Goal: Transaction & Acquisition: Purchase product/service

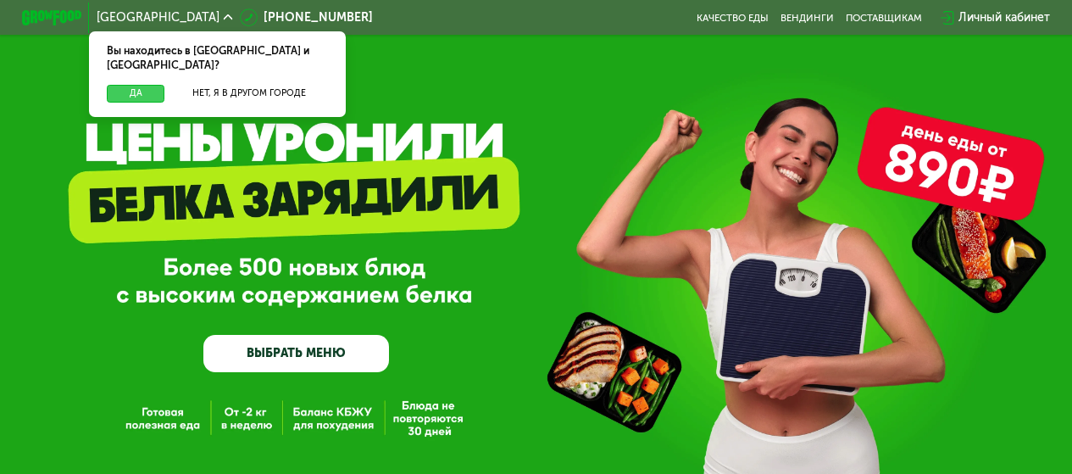
click at [149, 85] on button "Да" at bounding box center [136, 94] width 58 height 18
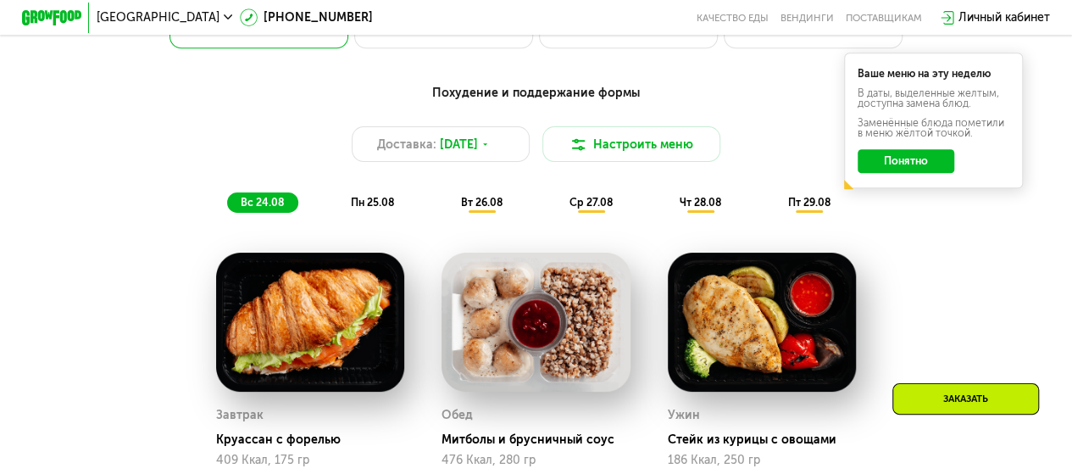
scroll to position [678, 0]
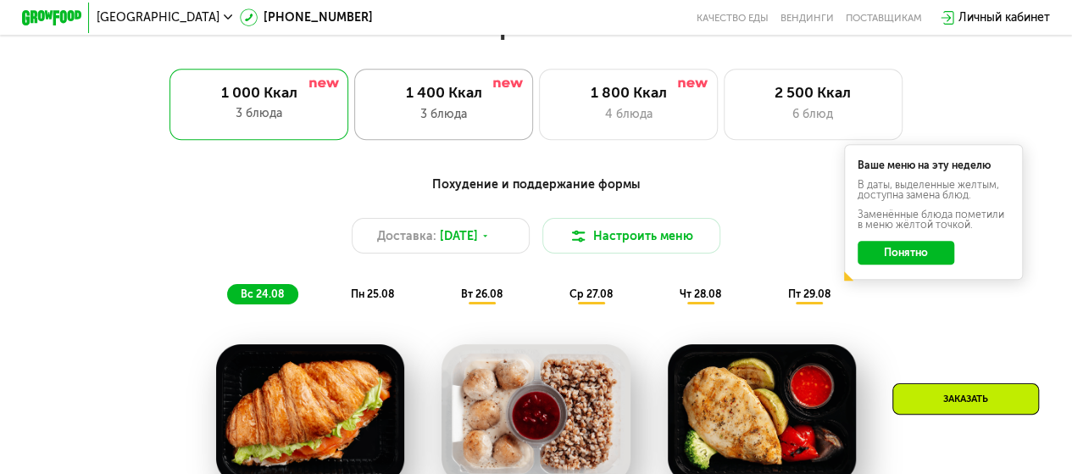
click at [539, 133] on div "1 400 Ккал 3 блюда" at bounding box center [628, 104] width 179 height 71
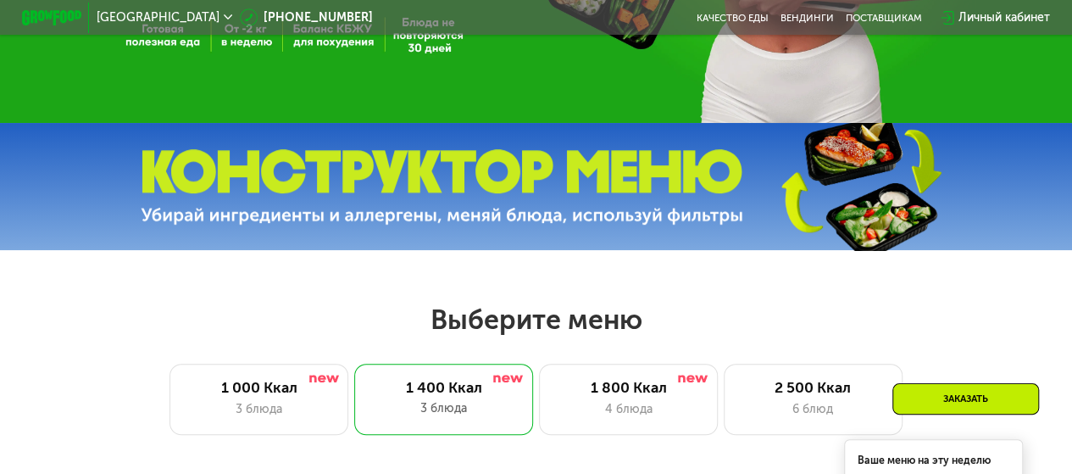
scroll to position [424, 0]
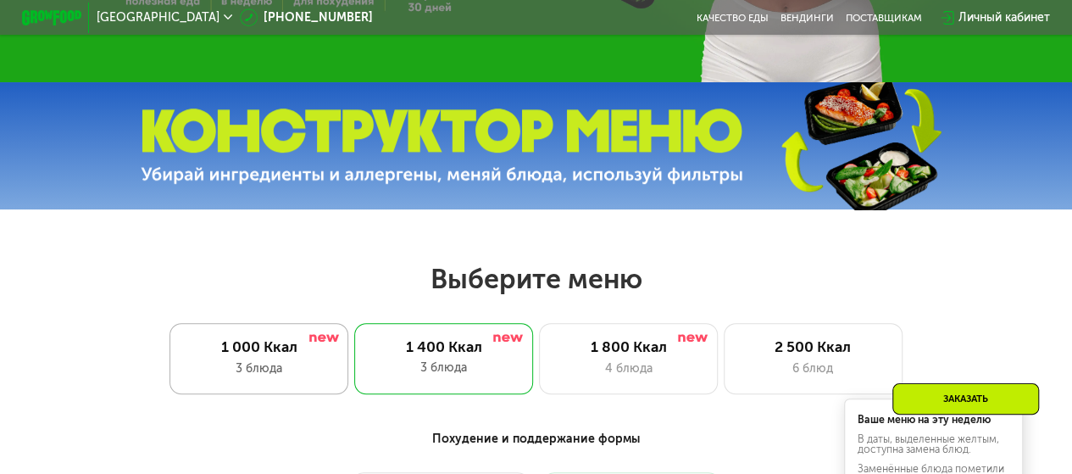
click at [250, 356] on div "1 000 Ккал" at bounding box center [259, 347] width 147 height 18
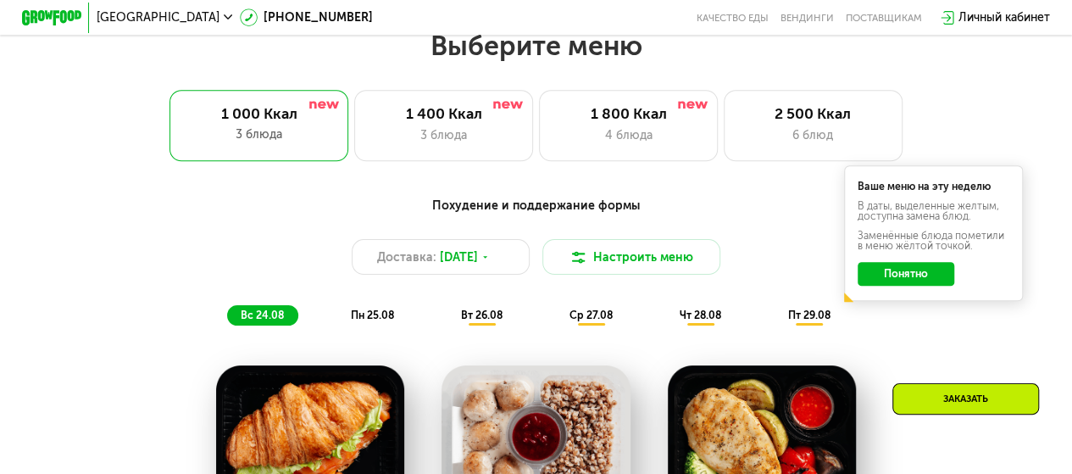
scroll to position [763, 0]
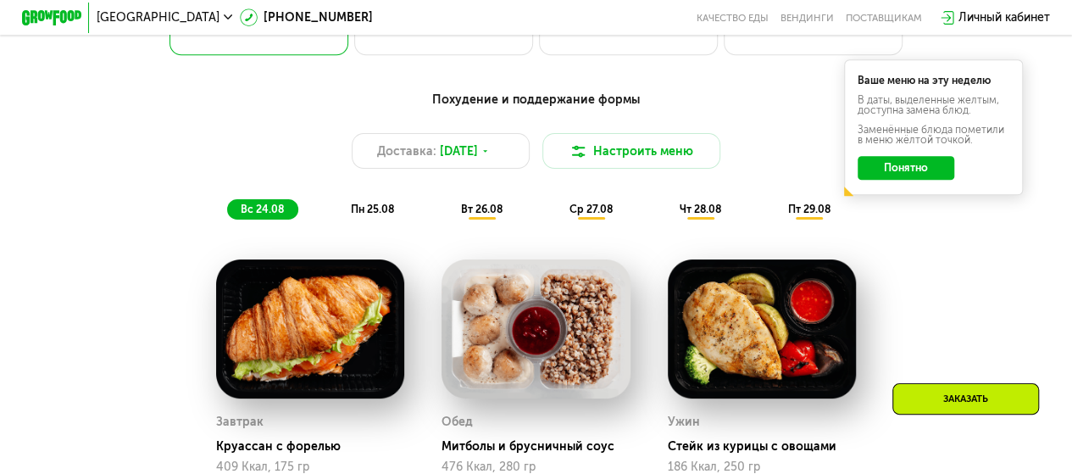
click at [386, 214] on span "пн 25.08" at bounding box center [372, 209] width 43 height 13
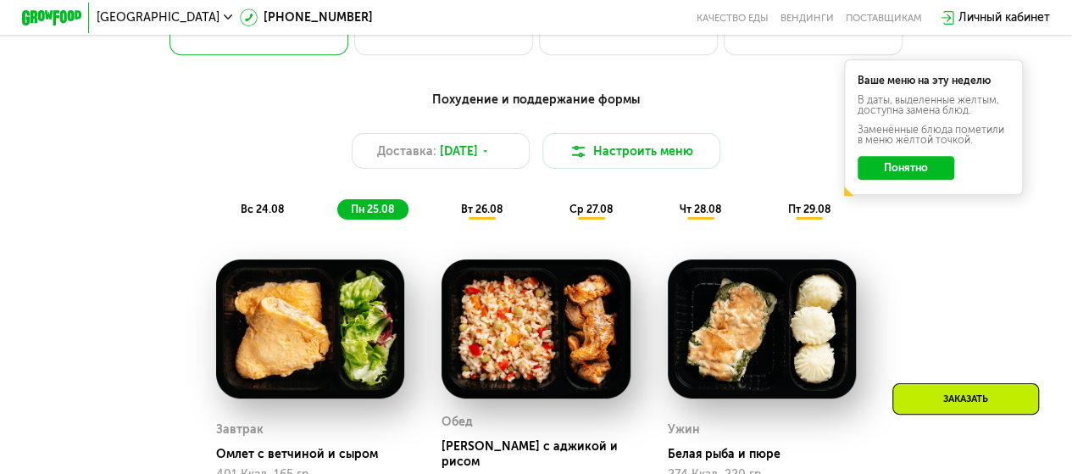
click at [526, 229] on div "Похудение и поддержание формы Доставка: [DATE] Настроить меню вс 24.08 пн 25.08…" at bounding box center [535, 155] width 899 height 147
click at [495, 215] on span "вт 26.08" at bounding box center [482, 209] width 42 height 13
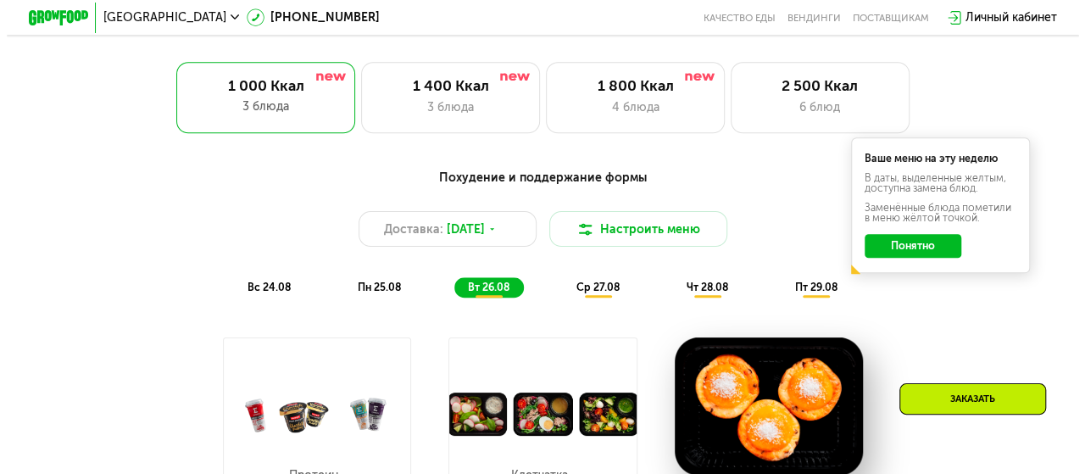
scroll to position [678, 0]
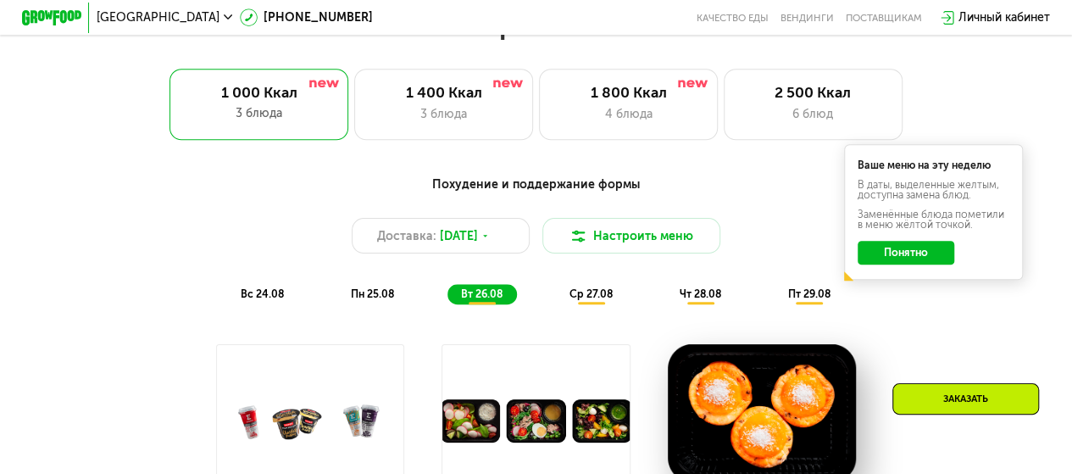
click at [595, 300] on span "ср 27.08" at bounding box center [591, 293] width 43 height 13
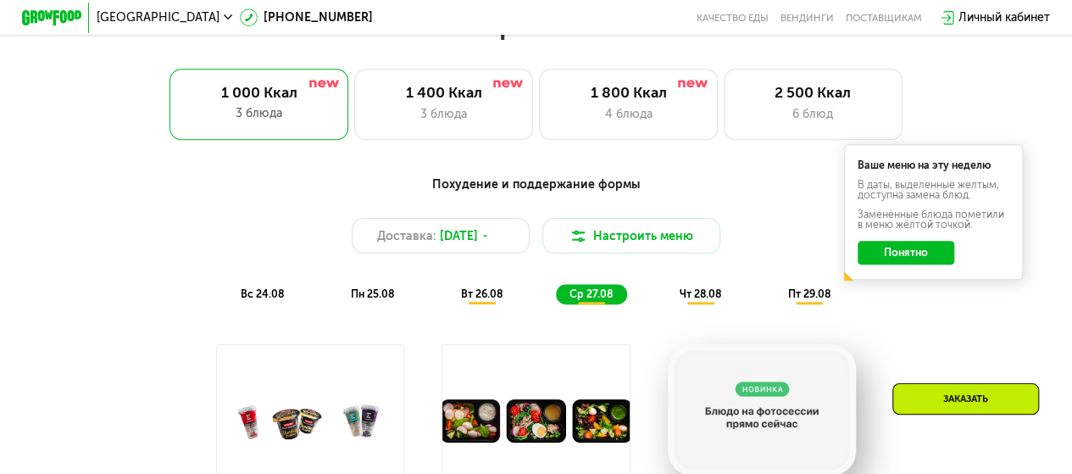
click at [699, 300] on span "чт 28.08" at bounding box center [700, 293] width 42 height 13
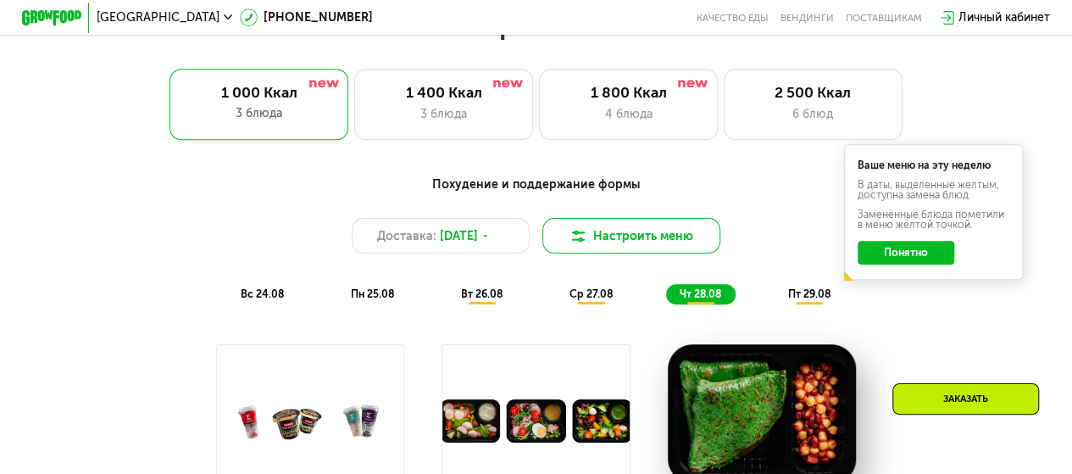
click at [642, 248] on button "Настроить меню" at bounding box center [631, 236] width 179 height 36
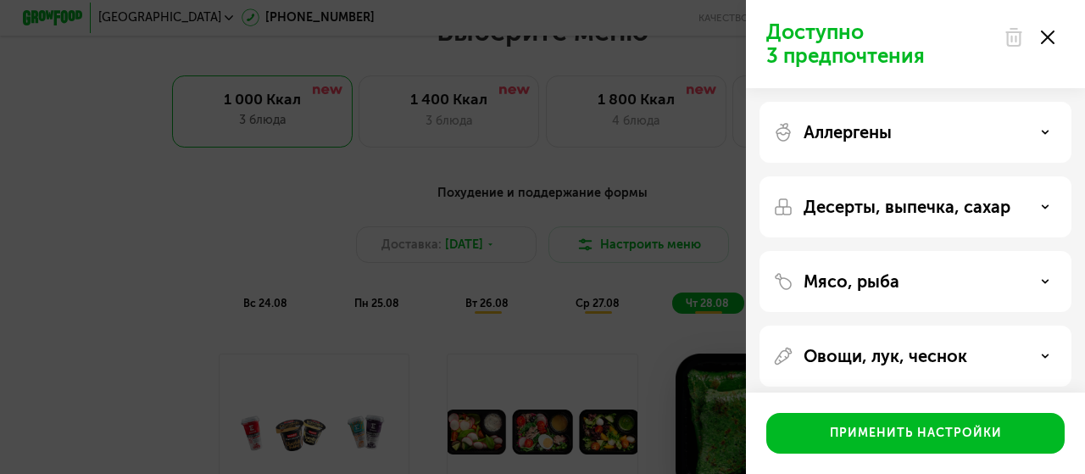
click at [864, 251] on div "Десерты, выпечка, сахар" at bounding box center [915, 281] width 312 height 61
click at [875, 176] on div "Аллергены" at bounding box center [915, 206] width 312 height 61
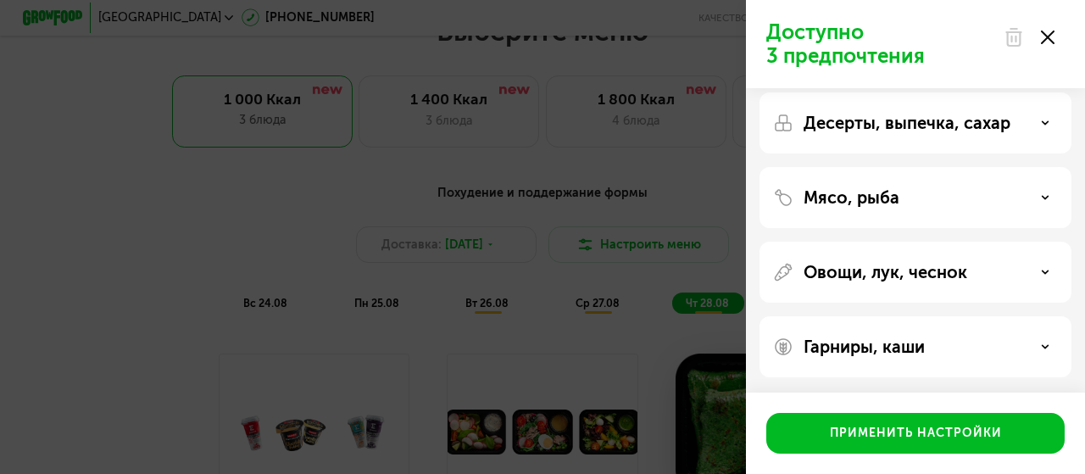
scroll to position [85, 0]
click at [908, 278] on p "Овощи, лук, чеснок" at bounding box center [885, 271] width 164 height 20
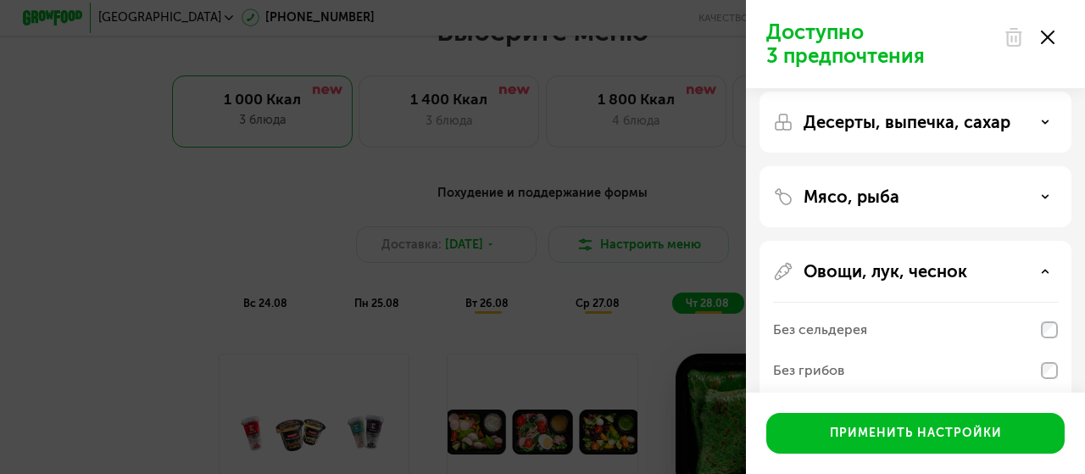
click at [908, 278] on p "Овощи, лук, чеснок" at bounding box center [885, 271] width 164 height 20
click at [908, 344] on p "Гарниры, каши" at bounding box center [863, 346] width 121 height 20
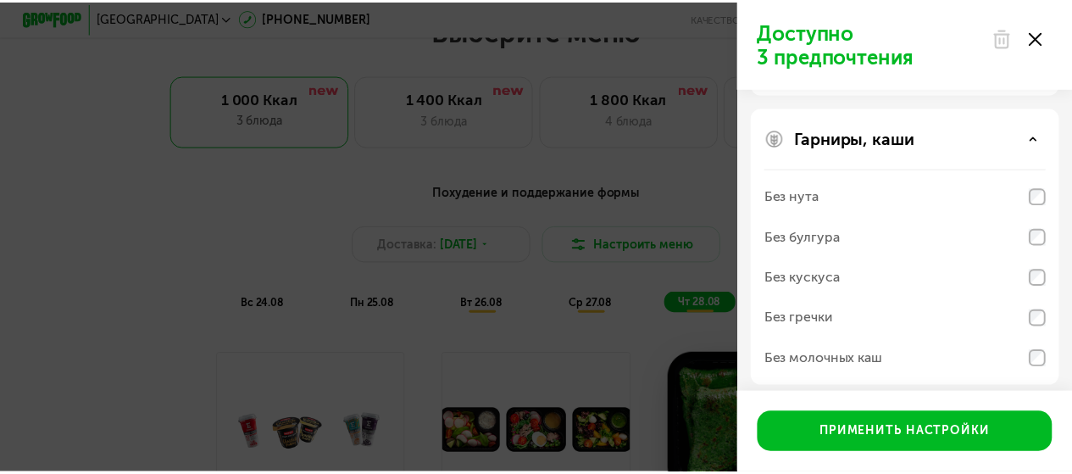
scroll to position [303, 0]
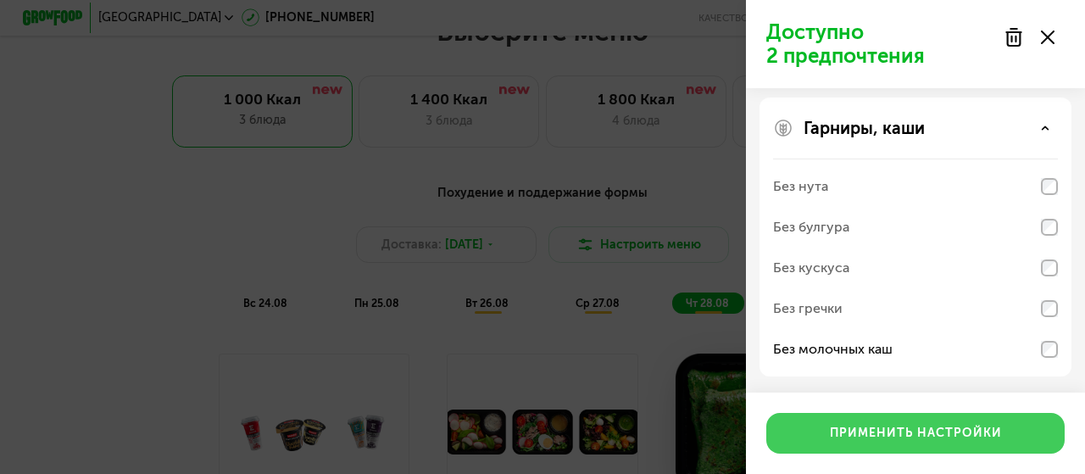
click at [998, 442] on button "Применить настройки" at bounding box center [915, 433] width 298 height 41
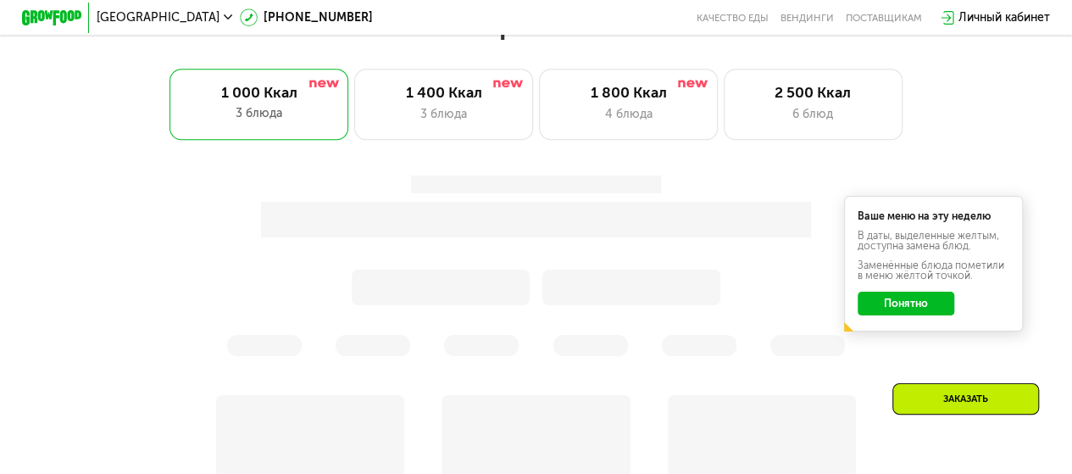
click at [886, 305] on button "Понятно" at bounding box center [906, 304] width 96 height 24
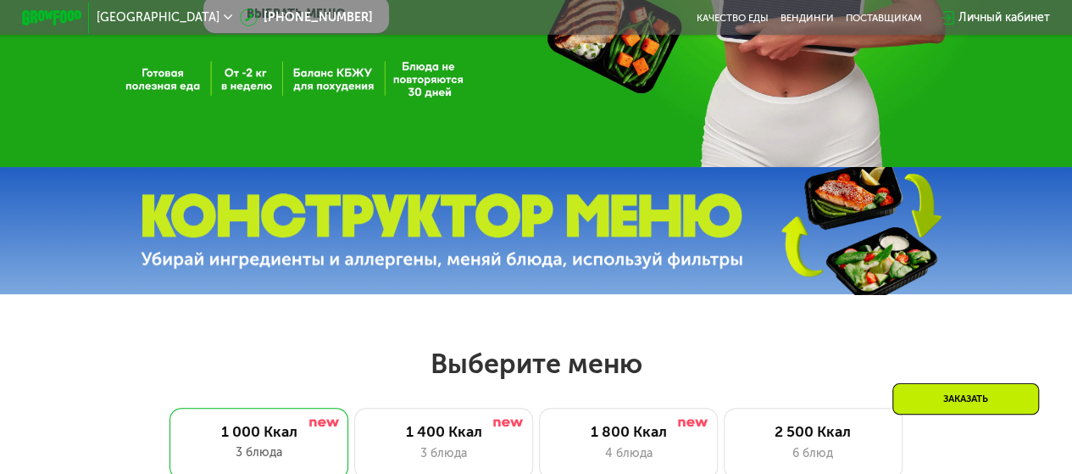
scroll to position [0, 0]
